Goal: Information Seeking & Learning: Learn about a topic

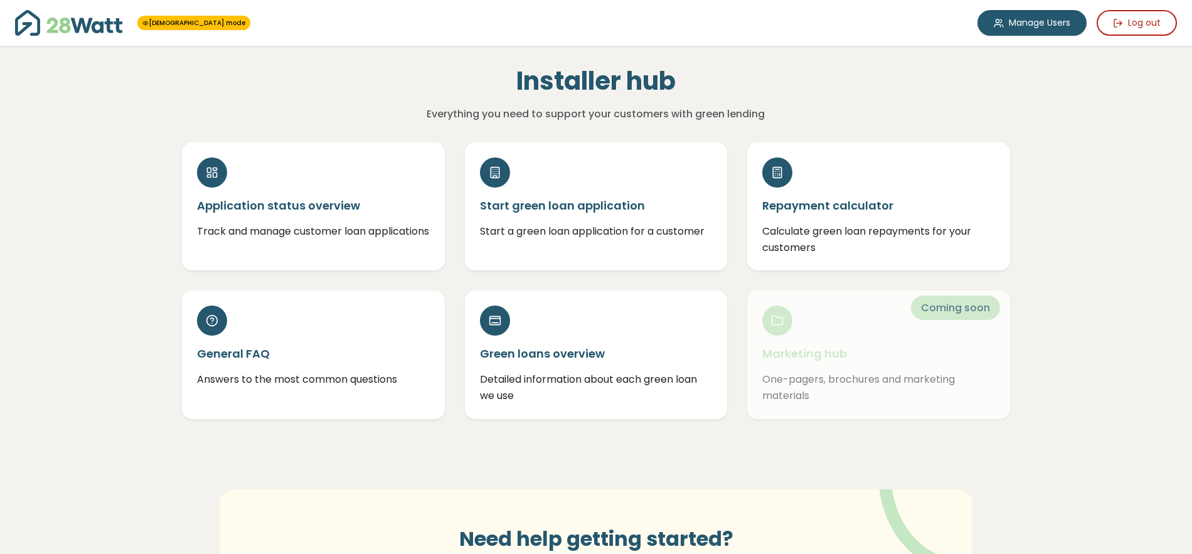
scroll to position [1, 0]
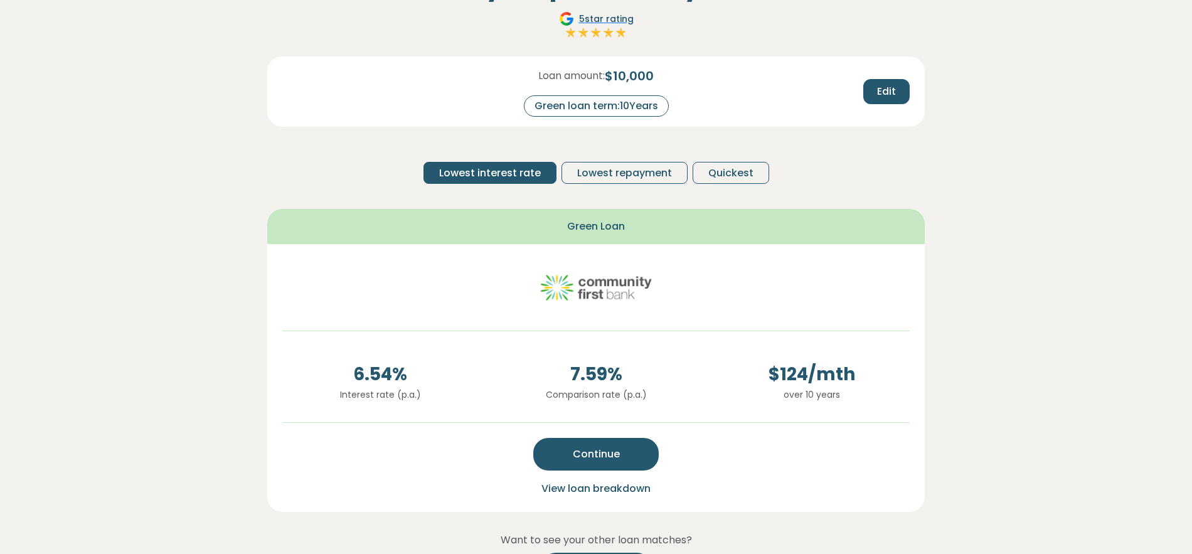
scroll to position [113, 0]
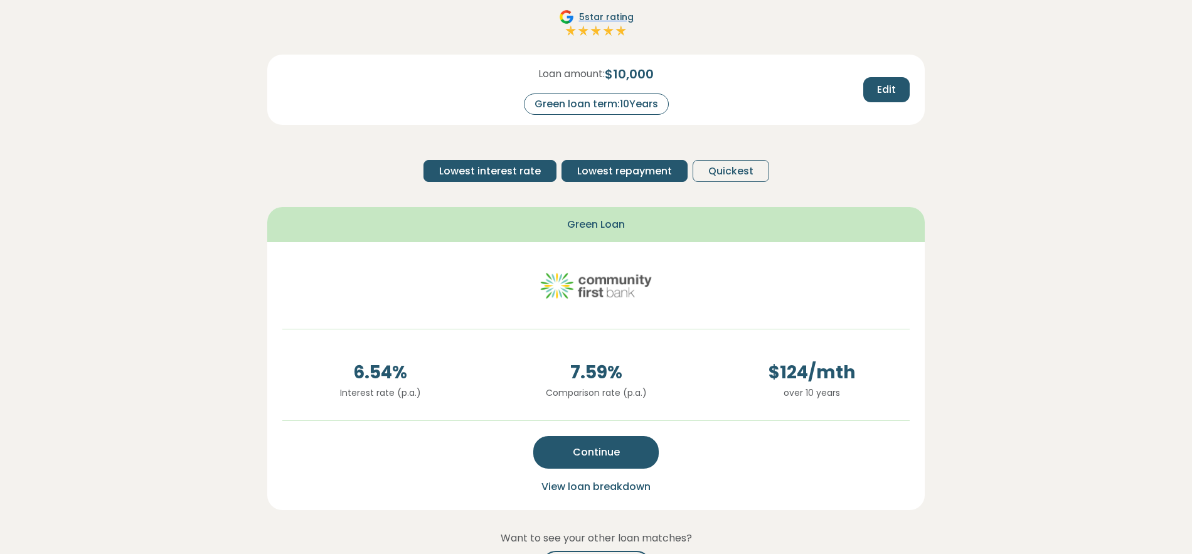
click at [619, 172] on span "Lowest repayment" at bounding box center [624, 171] width 95 height 15
click at [515, 171] on span "Lowest interest rate" at bounding box center [490, 171] width 102 height 15
click at [612, 171] on span "Lowest repayment" at bounding box center [624, 171] width 95 height 15
click at [528, 167] on span "Lowest interest rate" at bounding box center [490, 171] width 102 height 15
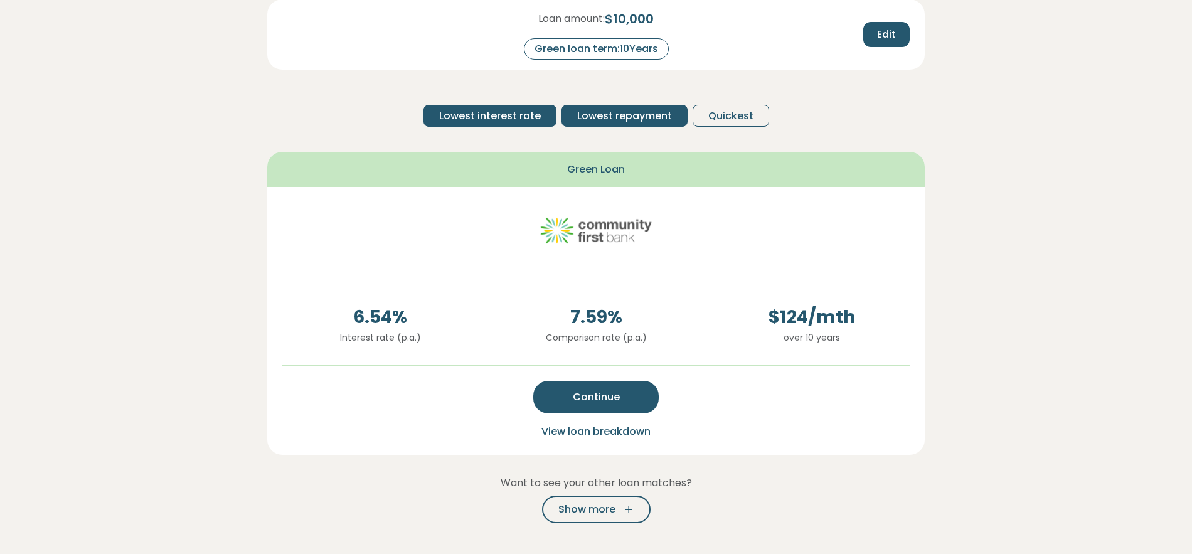
scroll to position [176, 0]
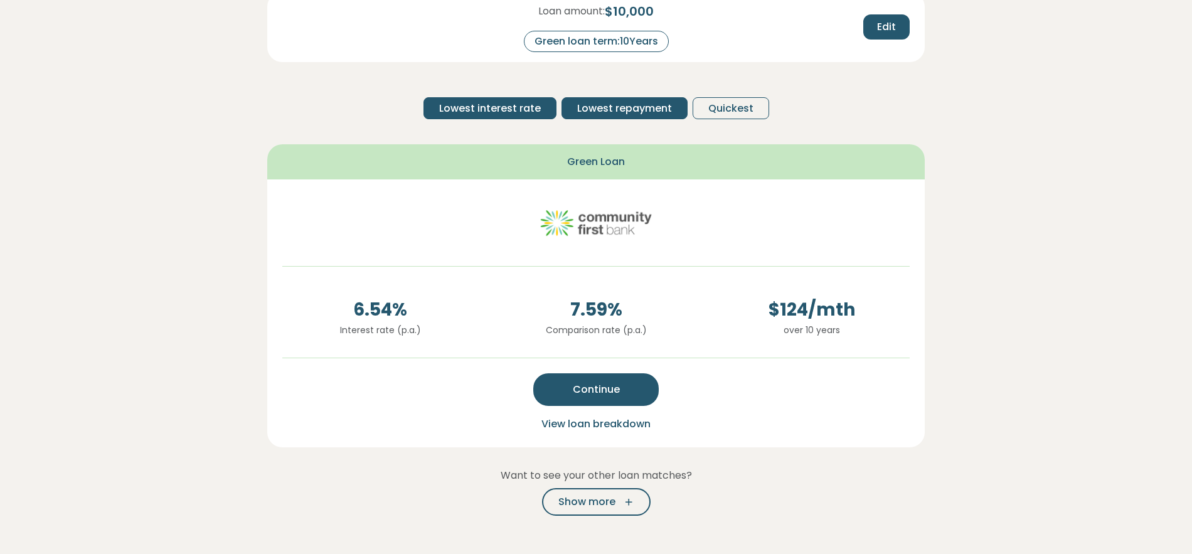
click at [614, 109] on span "Lowest repayment" at bounding box center [624, 108] width 95 height 15
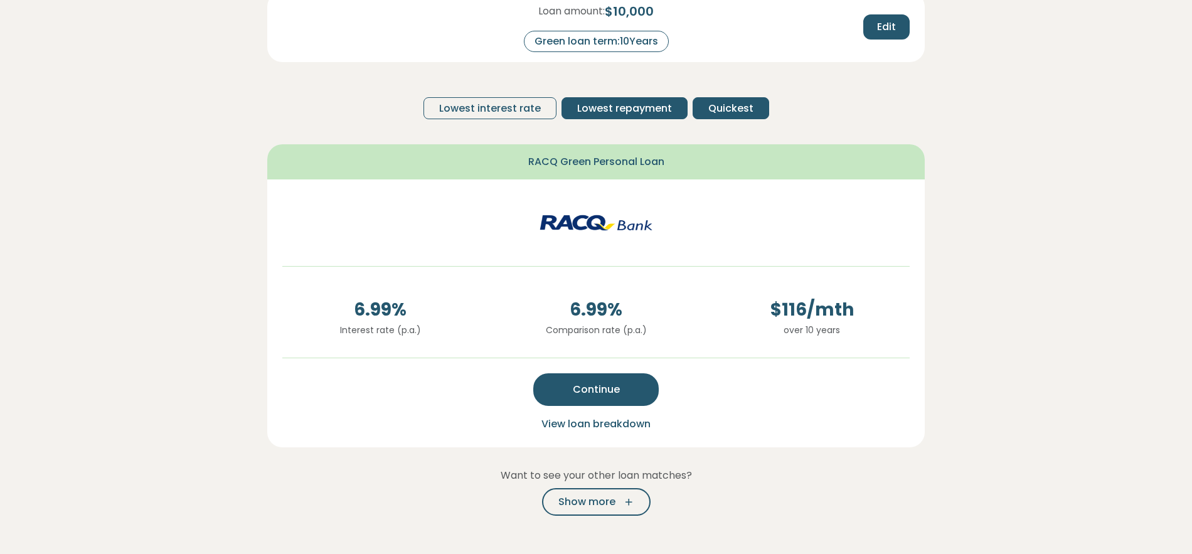
click at [727, 107] on span "Quickest" at bounding box center [730, 108] width 45 height 15
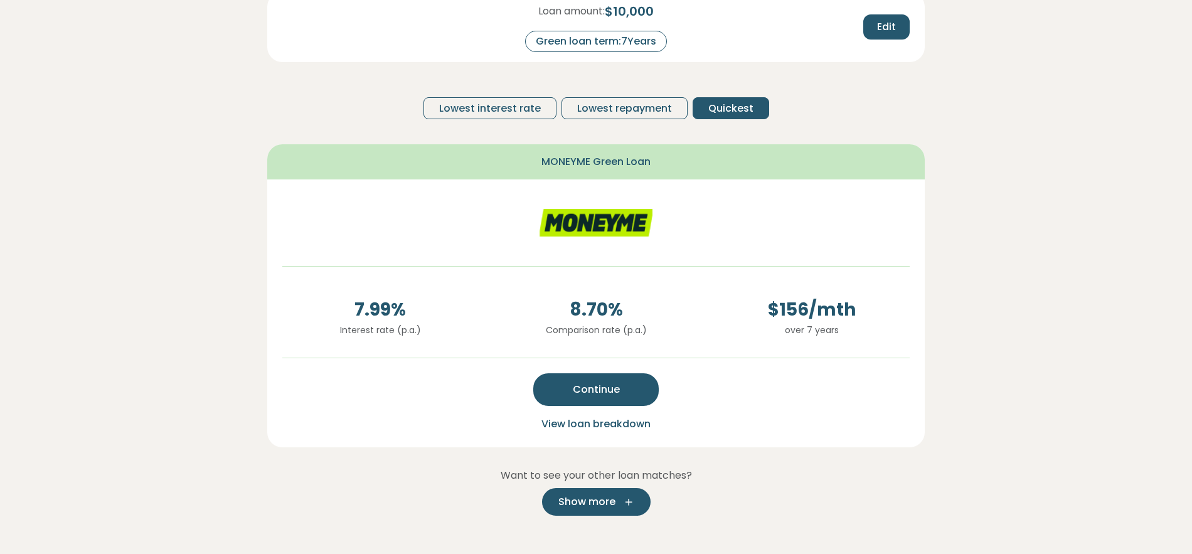
scroll to position [175, 0]
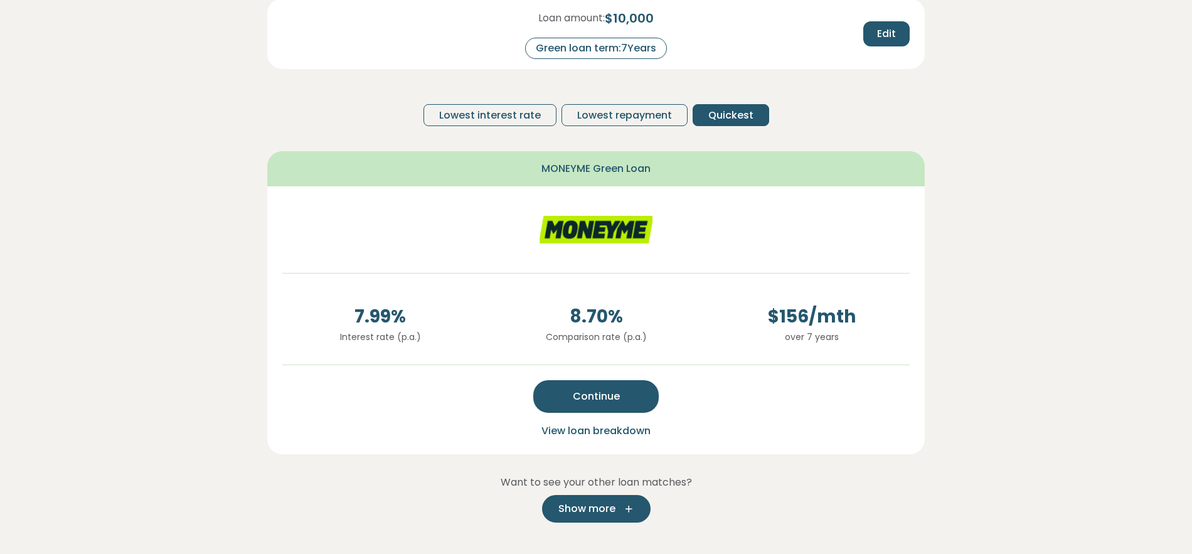
click at [618, 499] on button "Show more" at bounding box center [596, 509] width 109 height 28
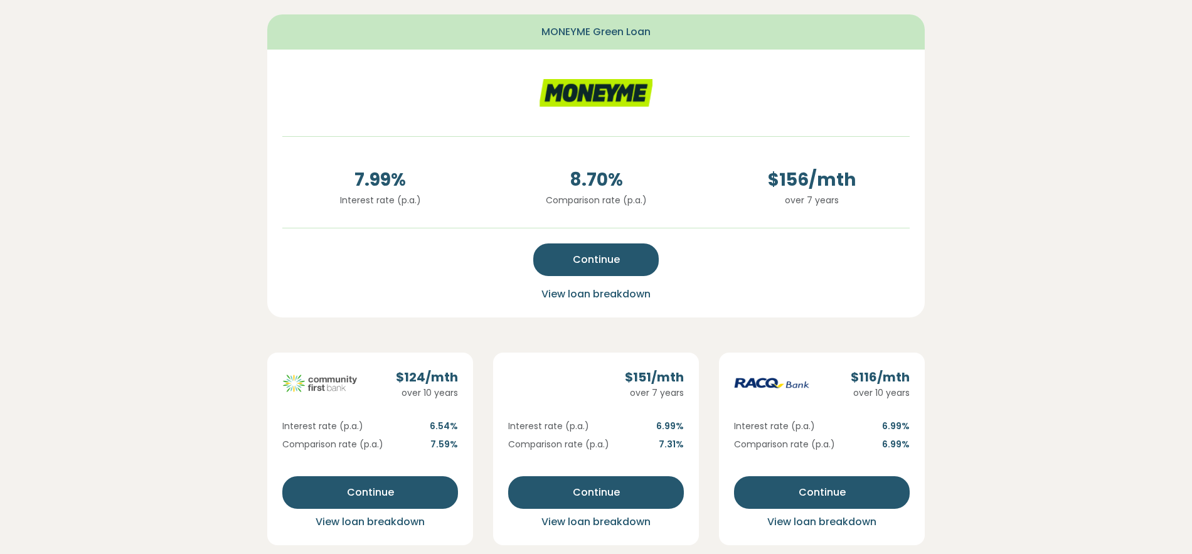
scroll to position [0, 0]
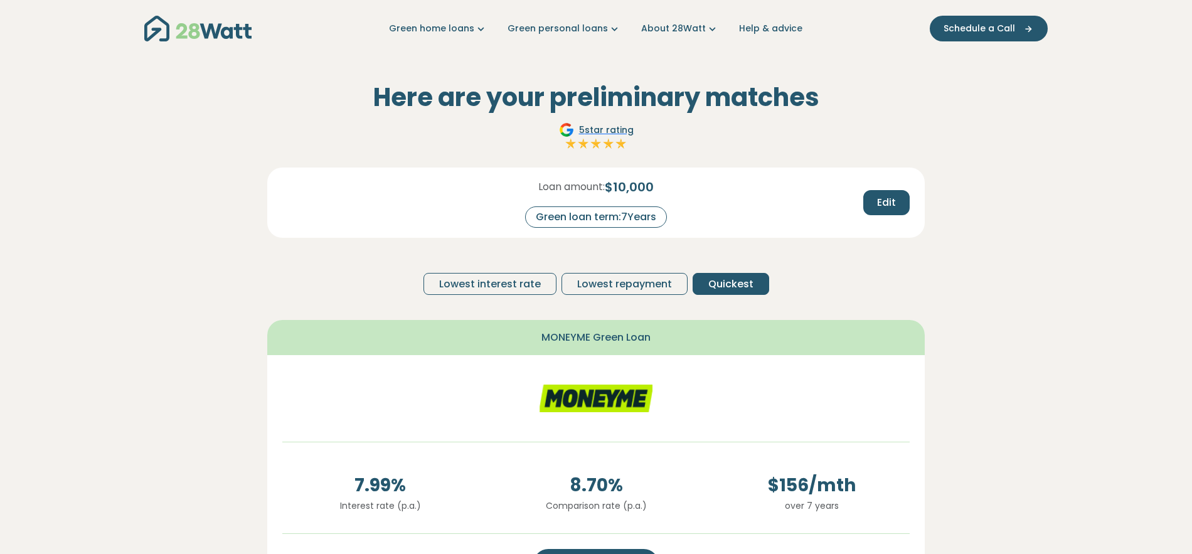
click at [195, 40] on img "Main navigation" at bounding box center [197, 29] width 107 height 26
click at [644, 289] on span "Lowest repayment" at bounding box center [624, 284] width 95 height 15
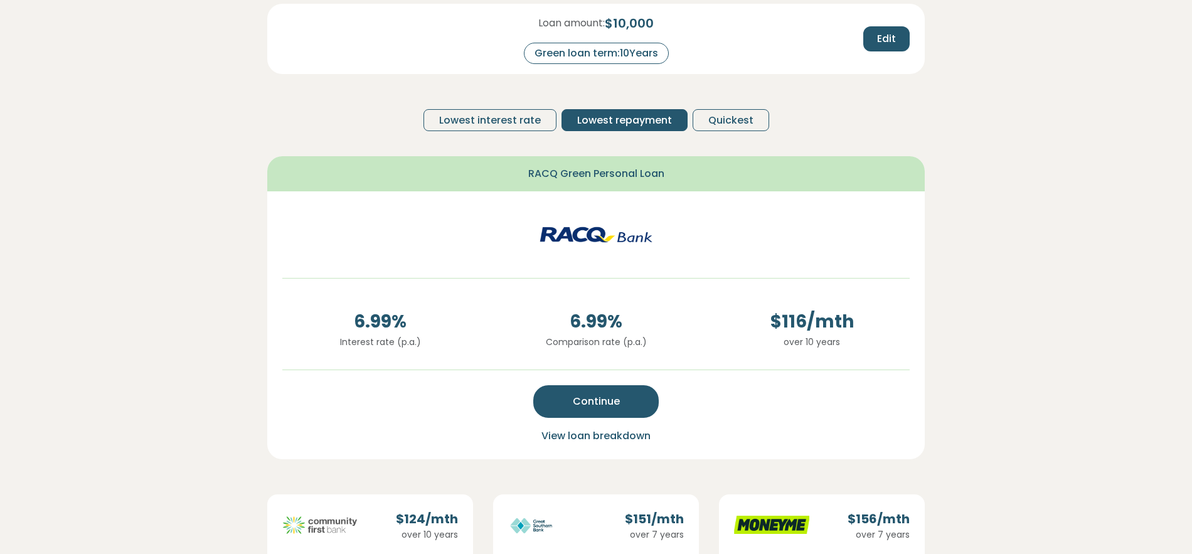
scroll to position [164, 0]
click at [626, 440] on span "View loan breakdown" at bounding box center [596, 435] width 109 height 14
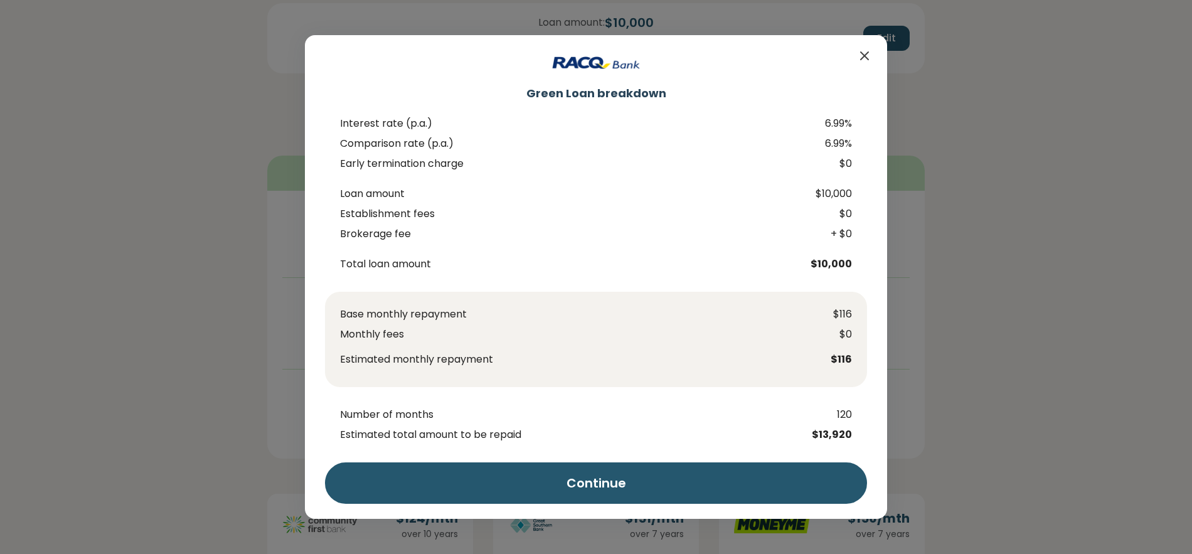
click at [864, 60] on icon "Close" at bounding box center [864, 55] width 15 height 15
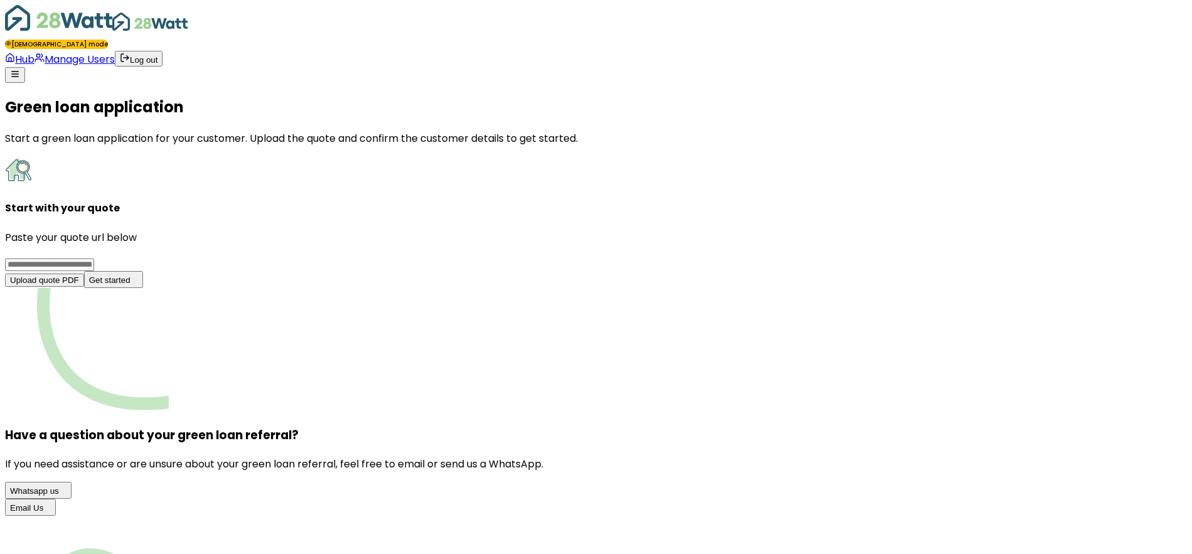
click at [81, 28] on img at bounding box center [58, 18] width 107 height 26
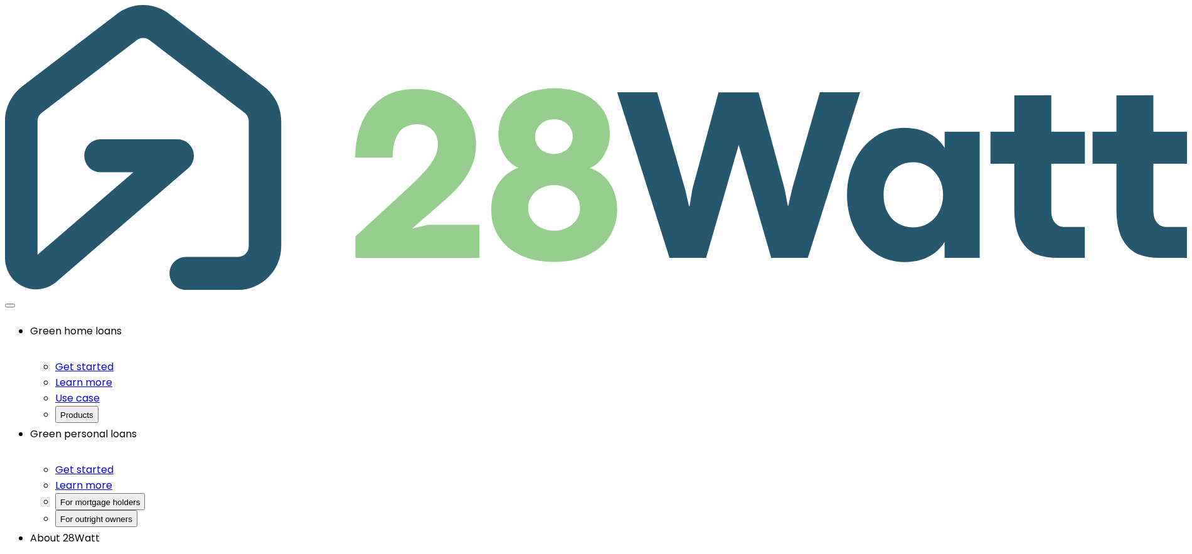
click at [122, 324] on link "Green home loans" at bounding box center [76, 331] width 92 height 14
click at [99, 406] on button "Products" at bounding box center [76, 414] width 43 height 17
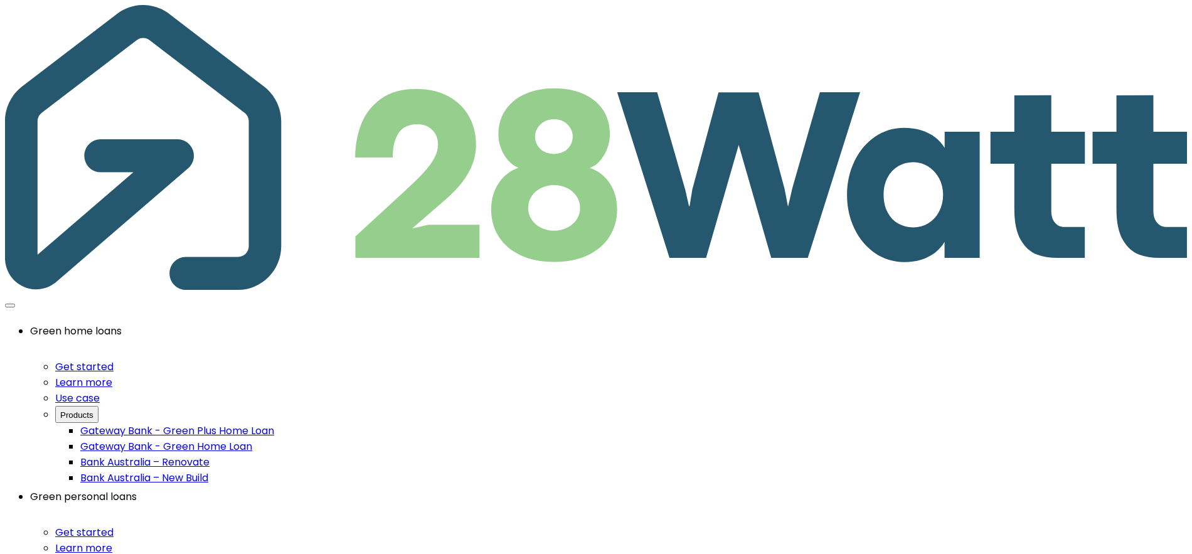
click at [137, 489] on link "Green personal loans" at bounding box center [83, 496] width 107 height 14
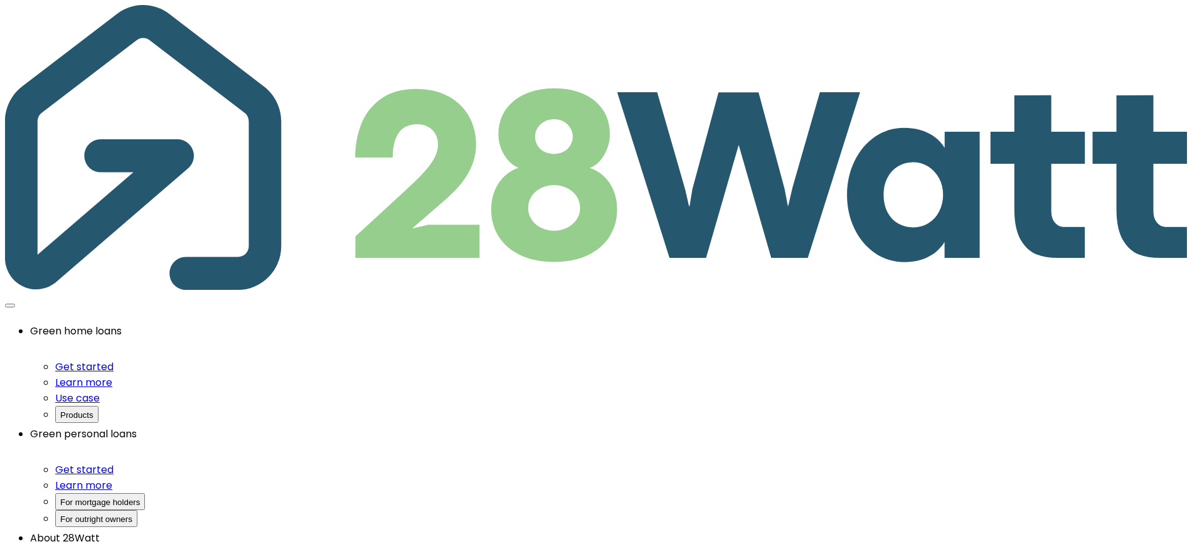
click at [145, 493] on button "For mortgage holders" at bounding box center [100, 501] width 90 height 17
click at [137, 510] on button "For outright owners" at bounding box center [96, 518] width 82 height 17
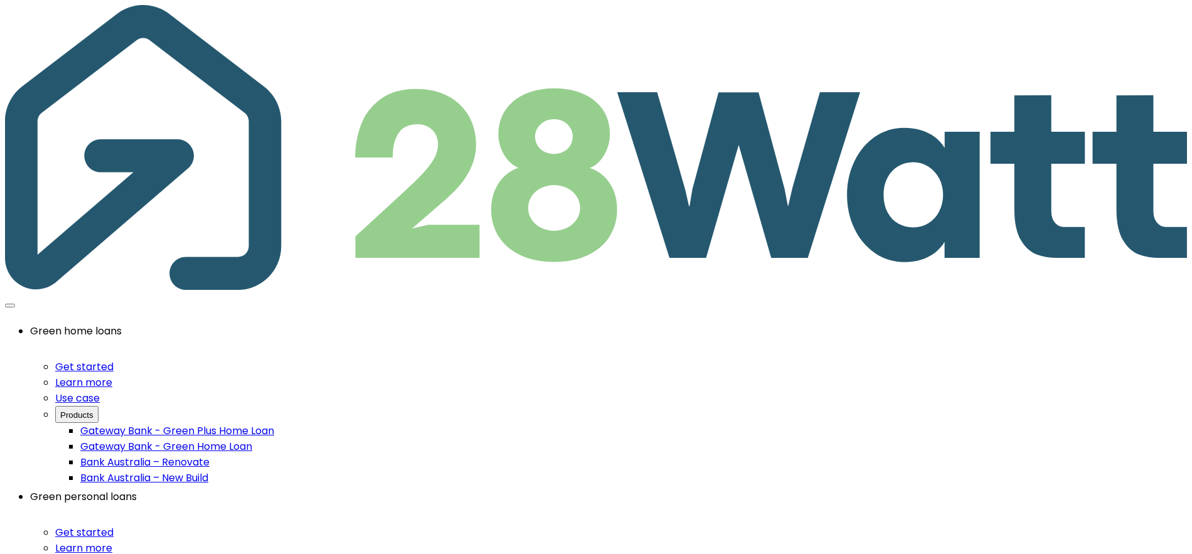
drag, startPoint x: 379, startPoint y: 60, endPoint x: 289, endPoint y: 11, distance: 102.2
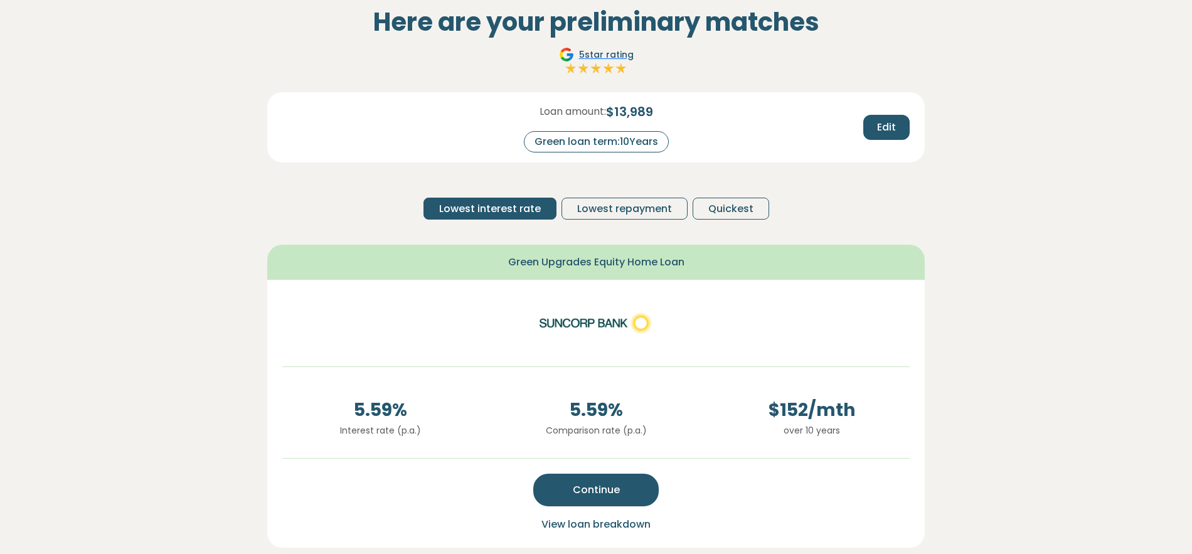
scroll to position [86, 0]
